Goal: Contribute content

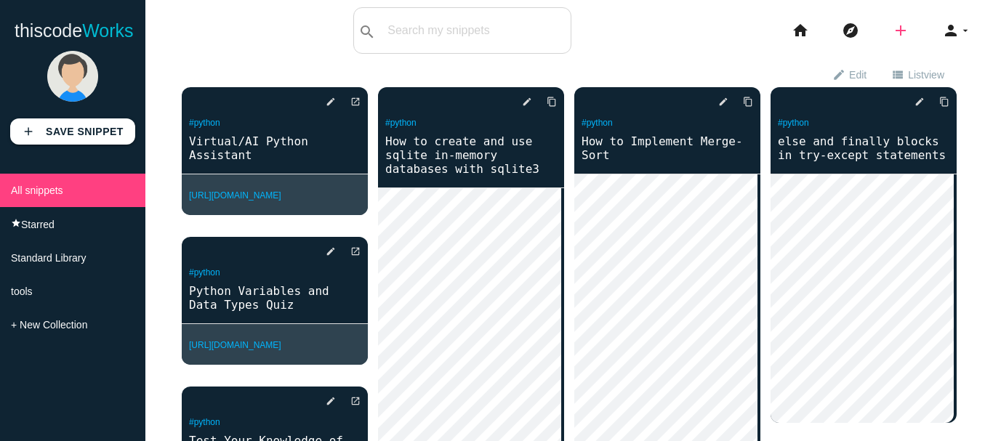
click at [895, 27] on icon "add" at bounding box center [900, 30] width 17 height 47
click at [920, 59] on link "link Link" at bounding box center [932, 62] width 102 height 36
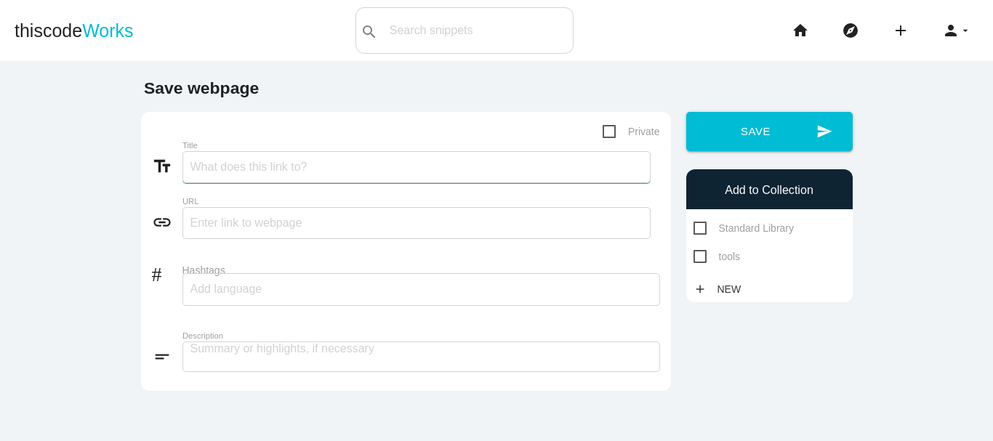
click at [243, 164] on input "Title" at bounding box center [417, 167] width 468 height 32
type input "argparse module"
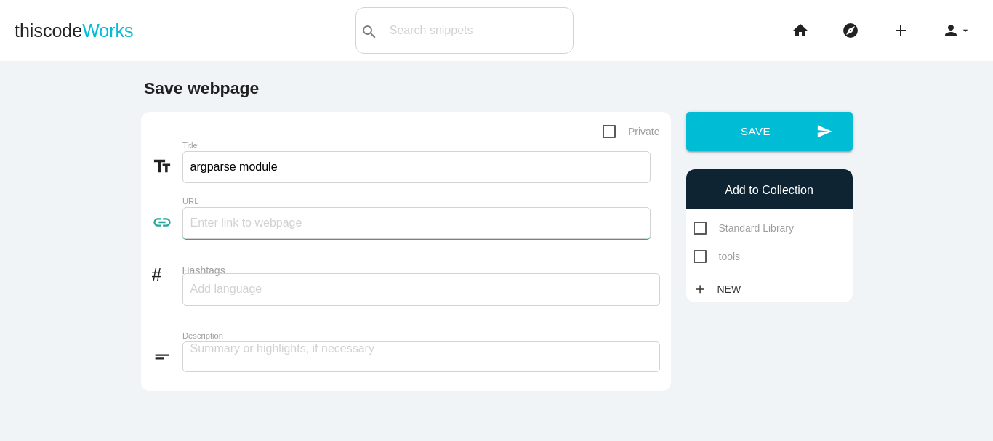
click at [278, 218] on input "text" at bounding box center [417, 223] width 468 height 32
paste input "https://www.pynerds.com/argparse-module-with-examples-turn-python-scripts-to-co…"
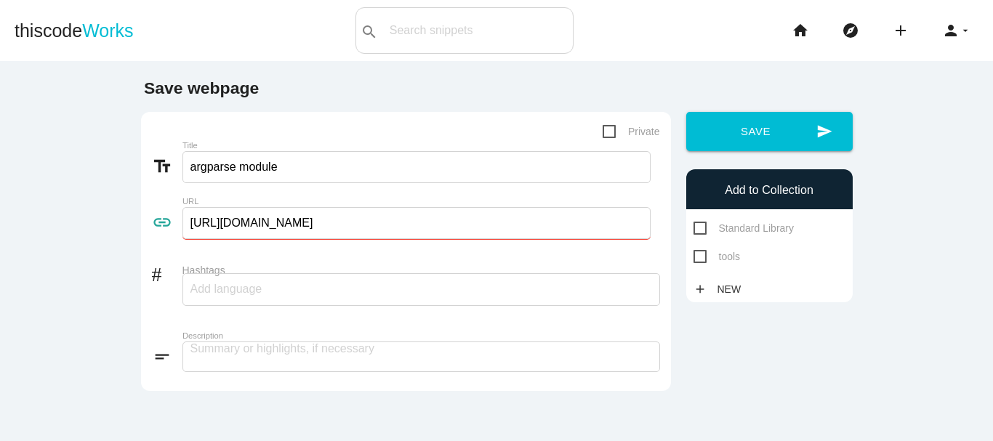
scroll to position [0, 105]
type input "https://www.pynerds.com/argparse-module-with-examples-turn-python-scripts-to-co…"
click at [228, 294] on input "Hashtags" at bounding box center [234, 289] width 87 height 31
click at [244, 324] on form "Private text_fields Title argparse module link URL https://www.pynerds.com/argp…" at bounding box center [406, 251] width 508 height 257
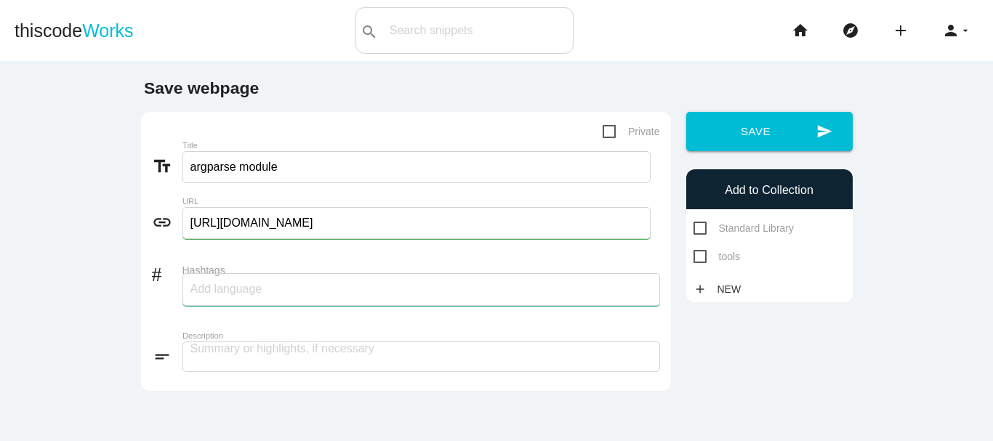
click at [249, 326] on form "Private text_fields Title argparse module link URL https://www.pynerds.com/argp…" at bounding box center [406, 251] width 508 height 257
click at [280, 300] on div at bounding box center [422, 289] width 478 height 33
click at [207, 321] on span "py" at bounding box center [208, 322] width 12 height 12
type input "python"
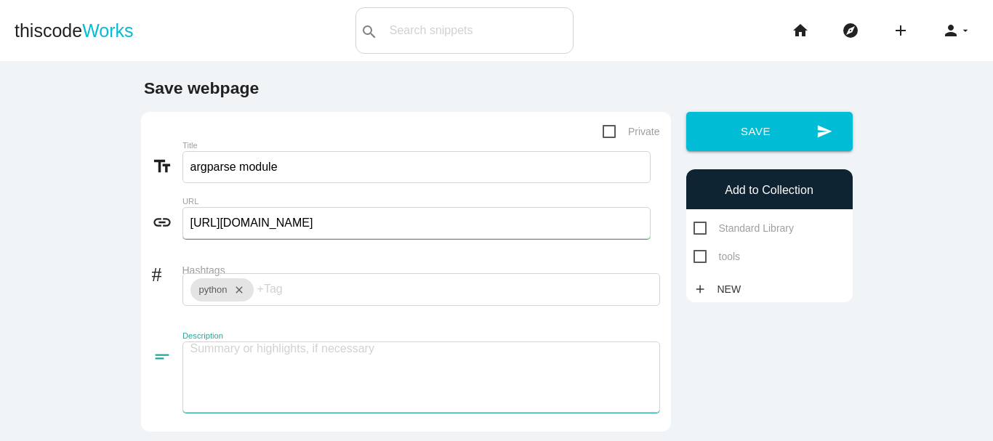
click at [246, 350] on textarea at bounding box center [422, 377] width 478 height 71
paste textarea "argparse module with examples - turn Python scripts to commandline applications"
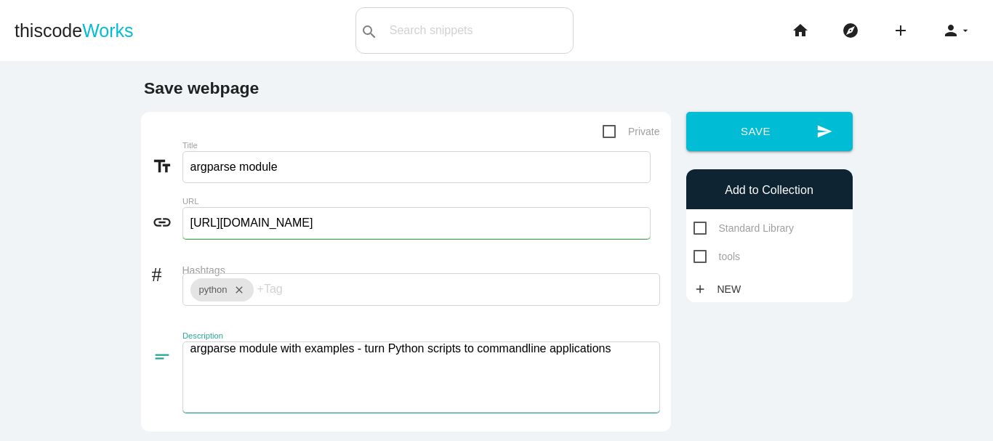
click at [364, 349] on textarea "argparse module with examples - turn Python scripts to commandline applications" at bounding box center [422, 377] width 478 height 71
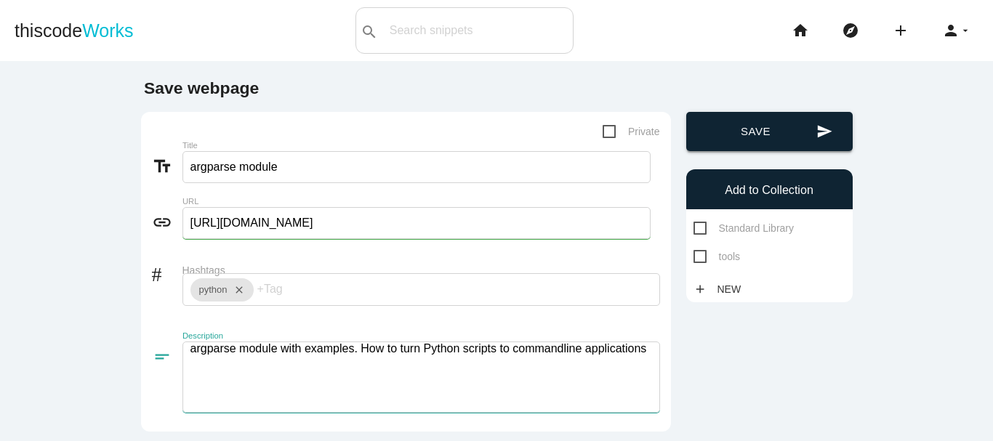
type textarea "argparse module with examples. How to turn Python scripts to commandline applic…"
click at [764, 143] on button "send Save" at bounding box center [769, 131] width 167 height 39
